Goal: Find specific page/section: Find specific page/section

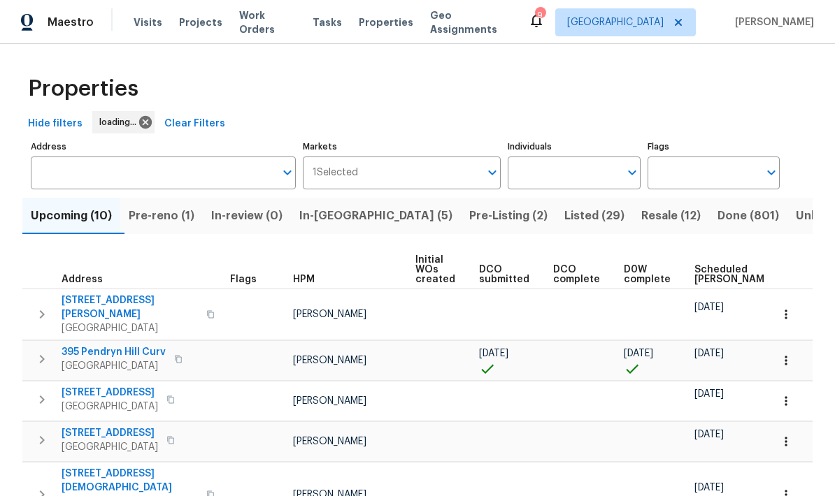
click at [66, 177] on input "Address" at bounding box center [153, 173] width 244 height 33
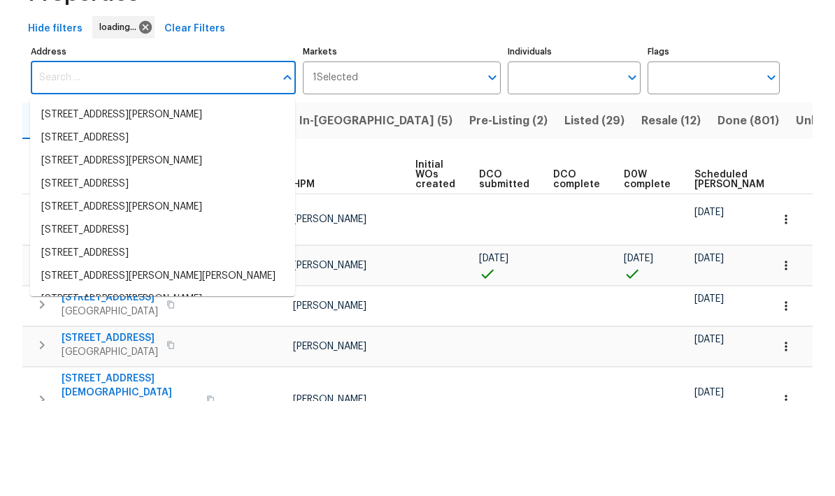
scroll to position [56, 0]
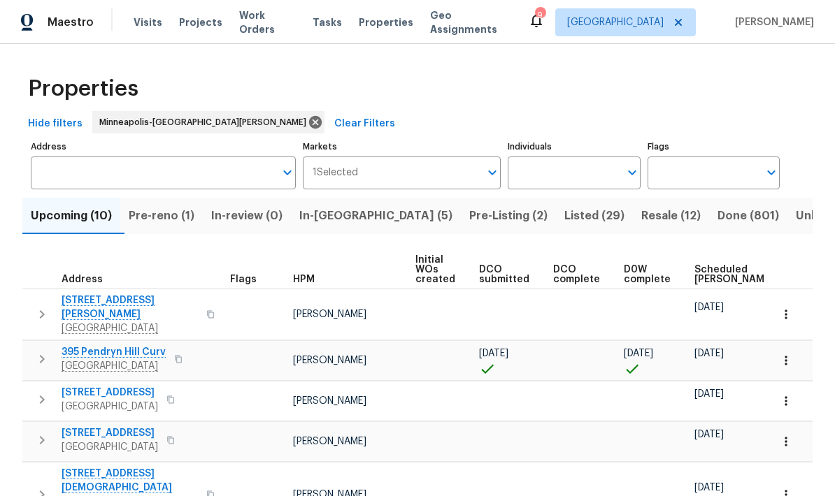
click at [52, 157] on input "Address" at bounding box center [153, 173] width 244 height 33
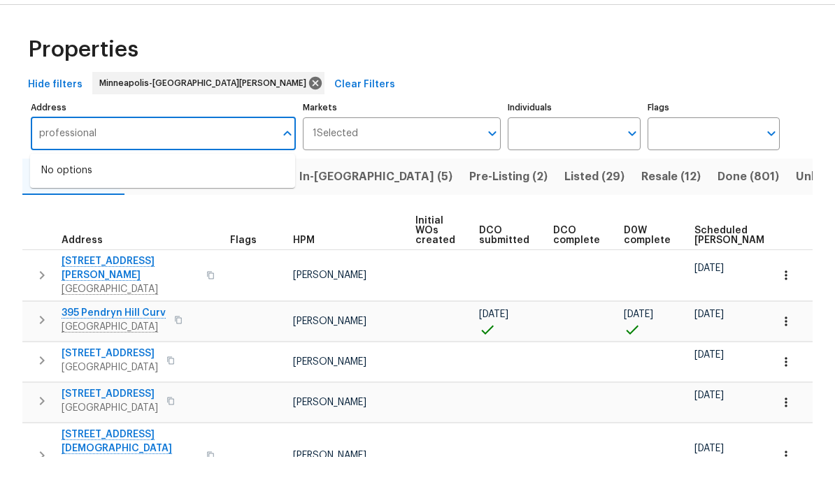
type input "professional"
click at [338, 111] on div "Hide filters Minneapolis-St. Paul Clear Filters" at bounding box center [417, 124] width 790 height 26
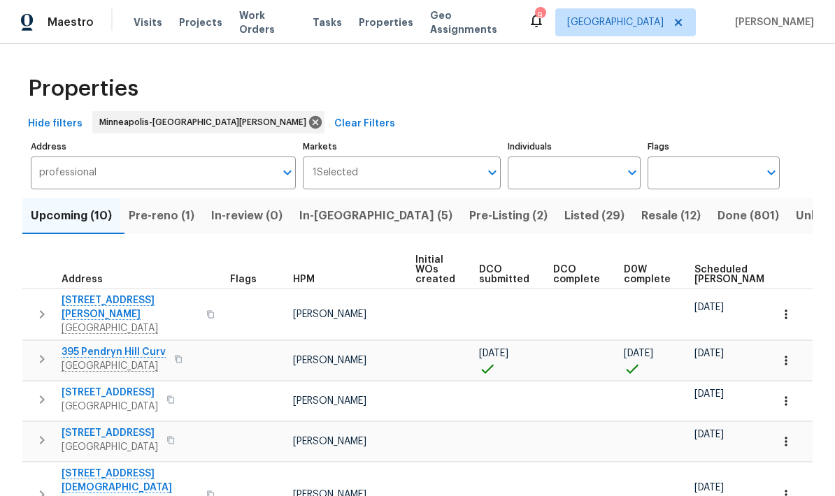
scroll to position [0, 0]
click at [248, 22] on span "Work Orders" at bounding box center [267, 22] width 57 height 28
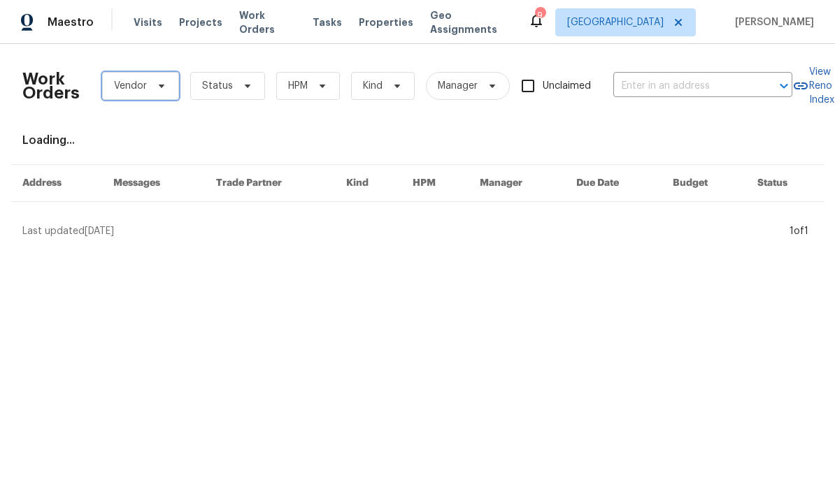
click at [127, 85] on span "Vendor" at bounding box center [130, 86] width 33 height 14
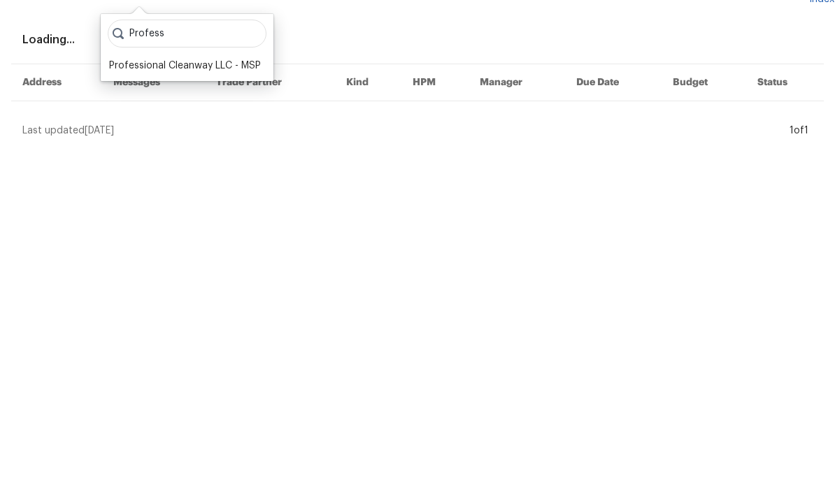
type input "Profess"
click at [134, 159] on div "Professional Cleanway LLC - MSP" at bounding box center [185, 166] width 152 height 14
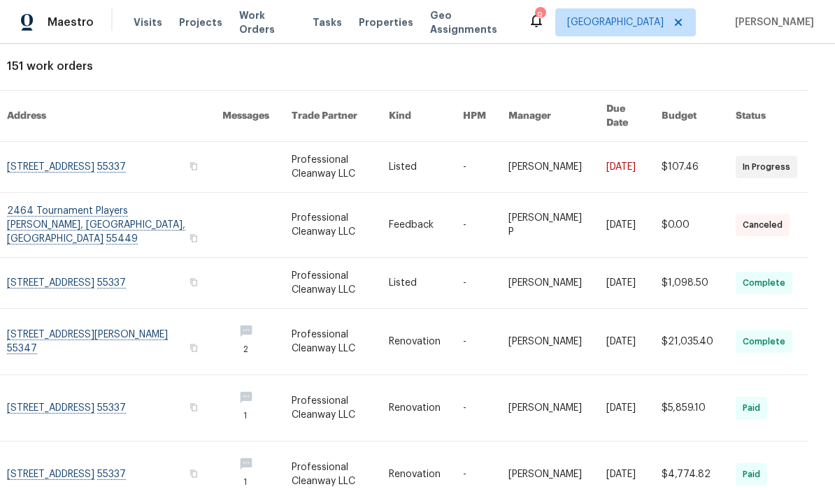
scroll to position [69, 12]
